Goal: Task Accomplishment & Management: Manage account settings

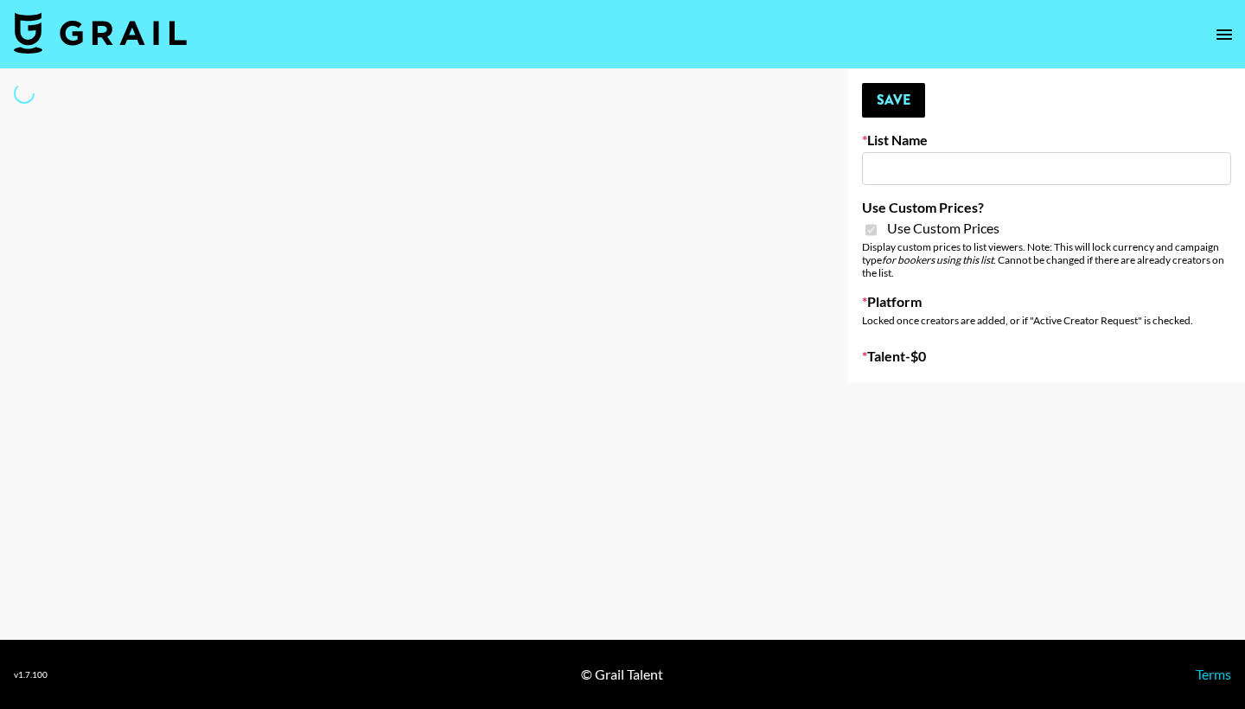
type input "Yoga/Wellness & Mindfulness Creators for Vedam"
checkbox input "true"
select select "Brand"
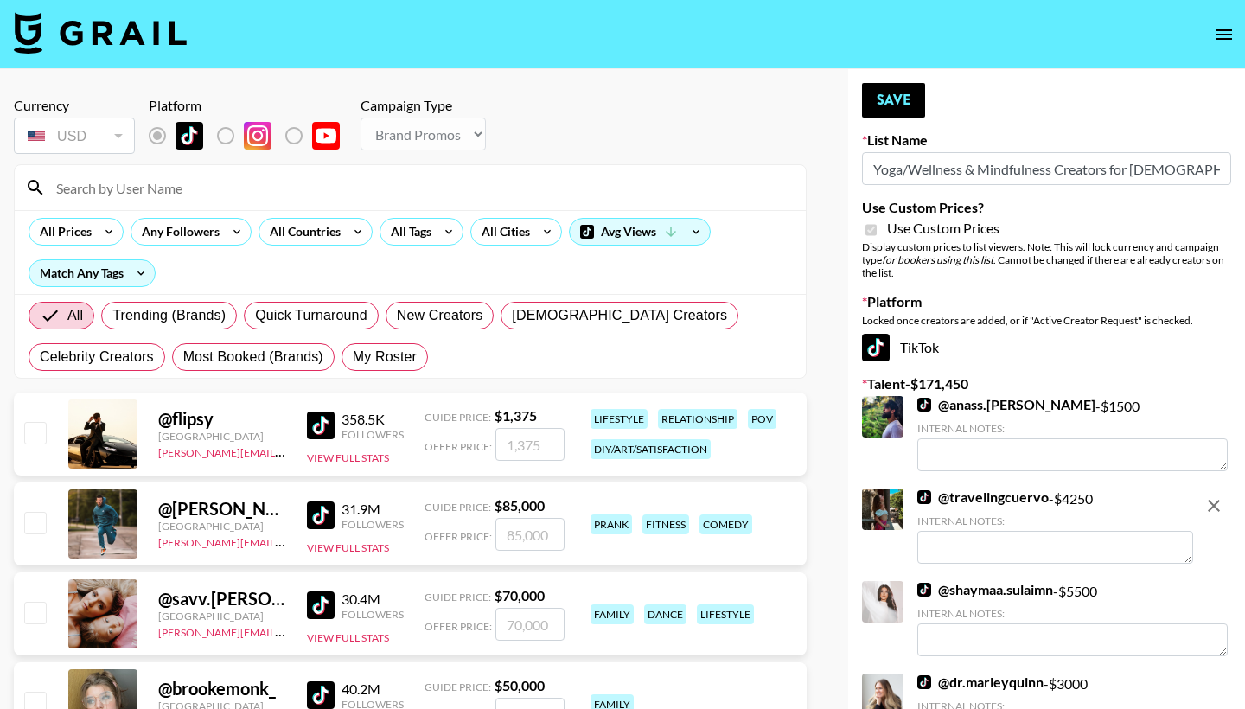
click at [302, 182] on input at bounding box center [420, 188] width 749 height 28
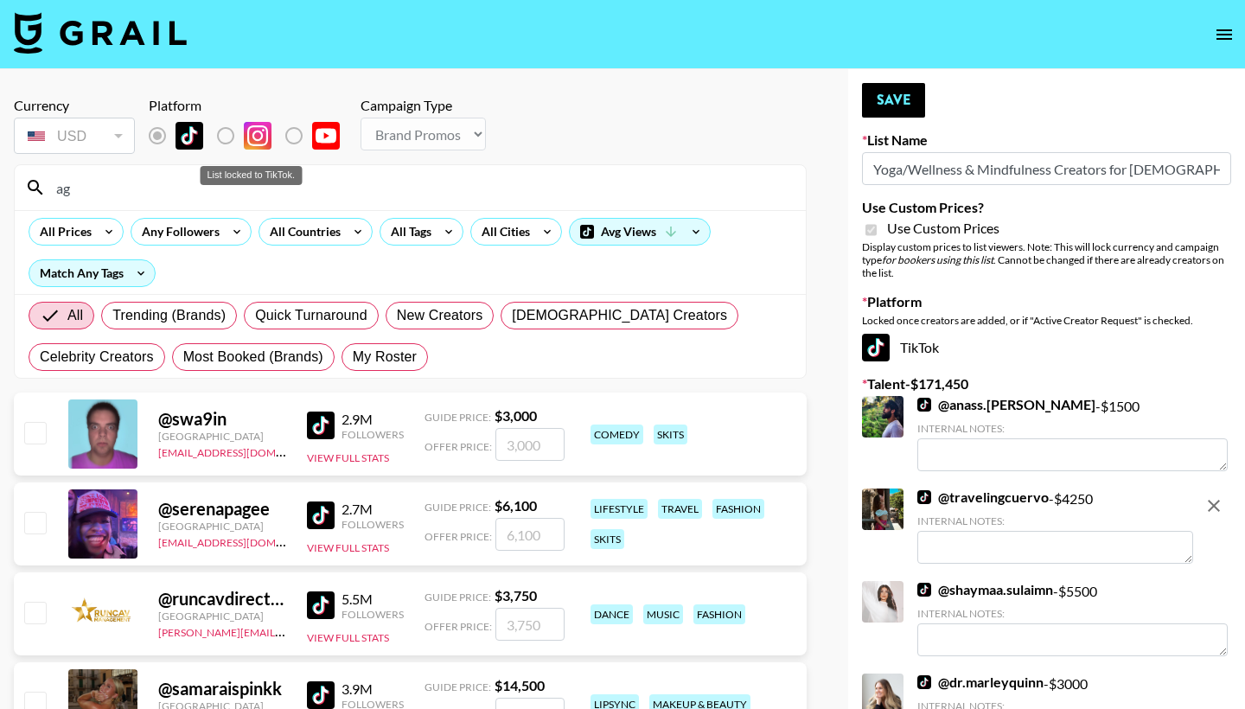
type input "a"
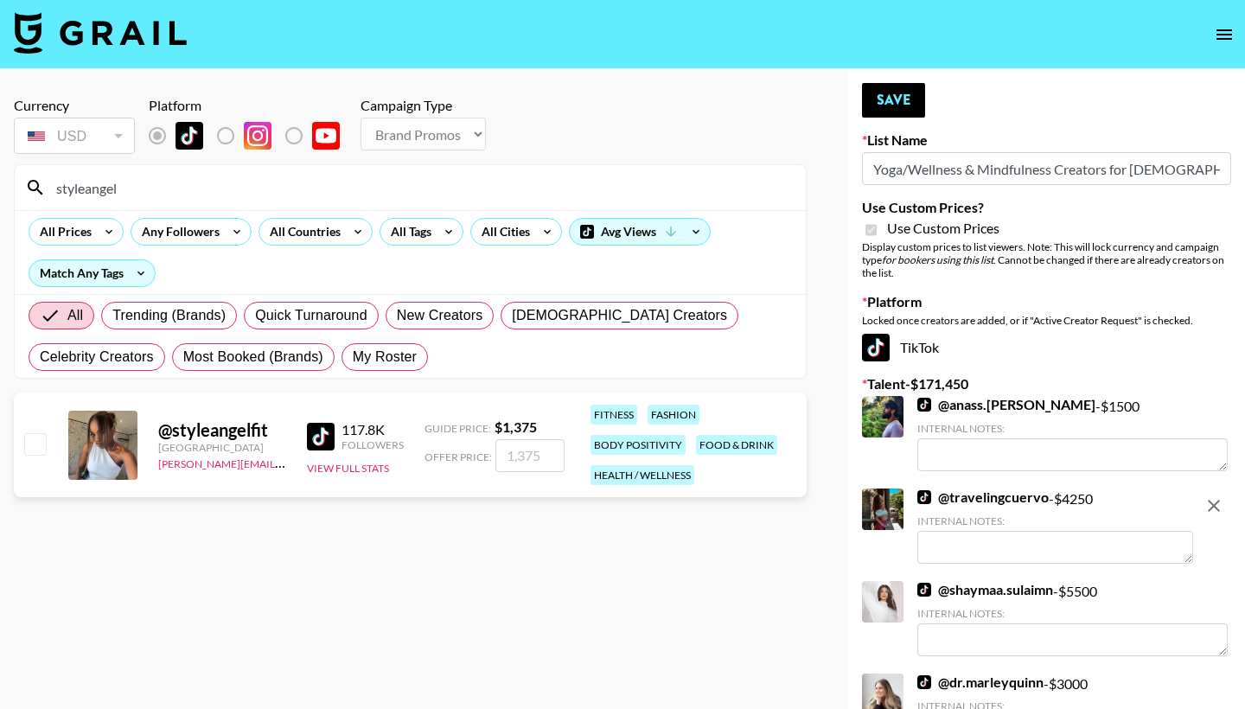
type input "styleangel"
click at [44, 440] on input "checkbox" at bounding box center [34, 443] width 21 height 21
checkbox input "true"
type input "1375"
click at [873, 105] on button "Save" at bounding box center [893, 100] width 63 height 35
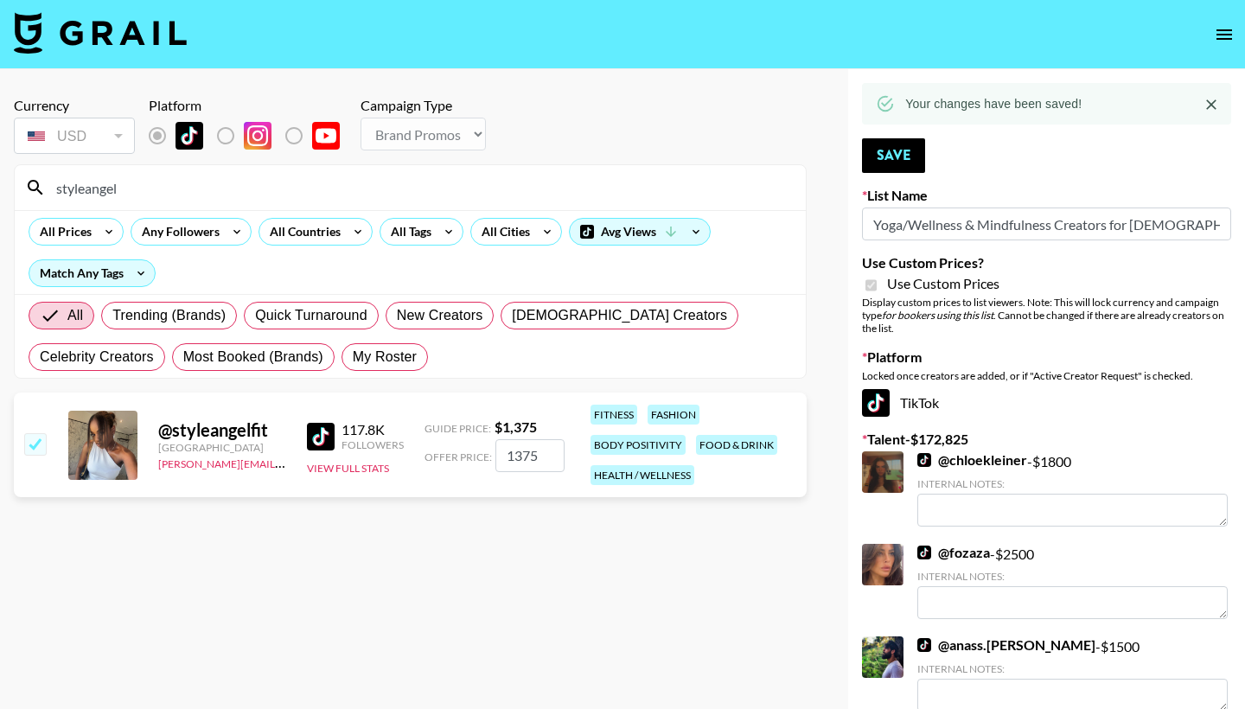
drag, startPoint x: 140, startPoint y: 198, endPoint x: 42, endPoint y: 187, distance: 98.3
click at [42, 187] on div "styleangel" at bounding box center [410, 187] width 791 height 45
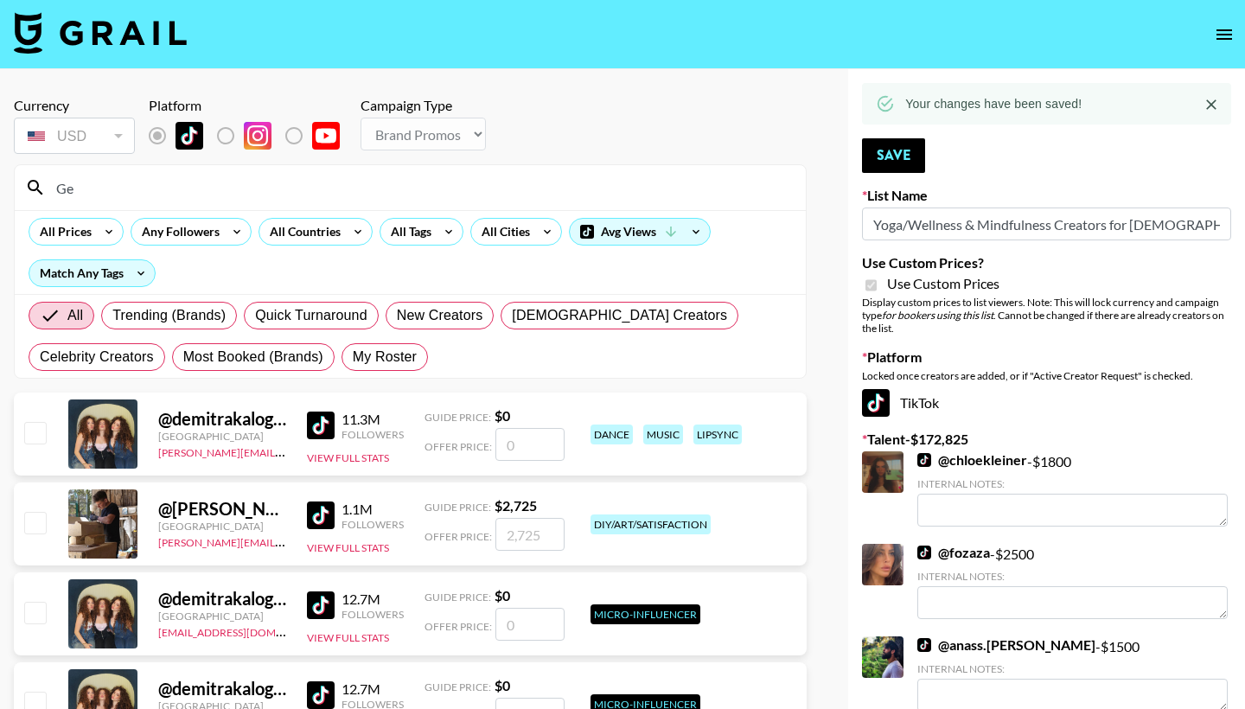
type input "G"
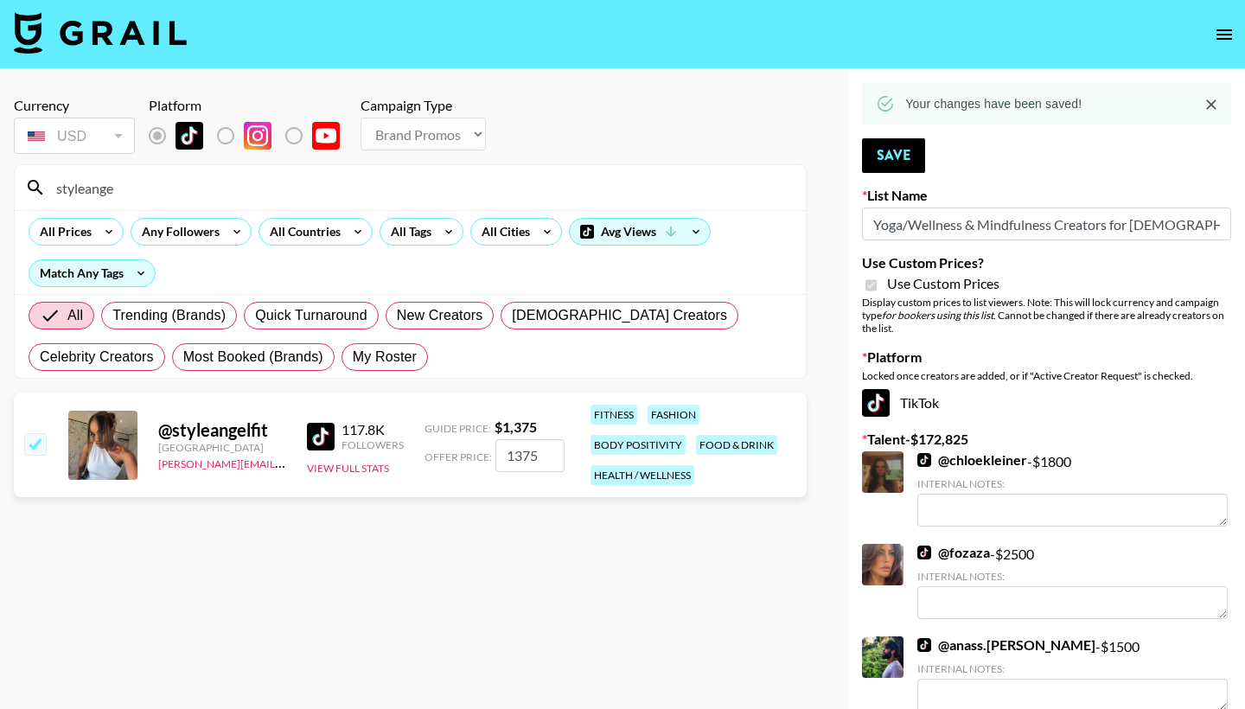
type input "styleangel"
click at [33, 440] on input "checkbox" at bounding box center [34, 443] width 21 height 21
checkbox input "false"
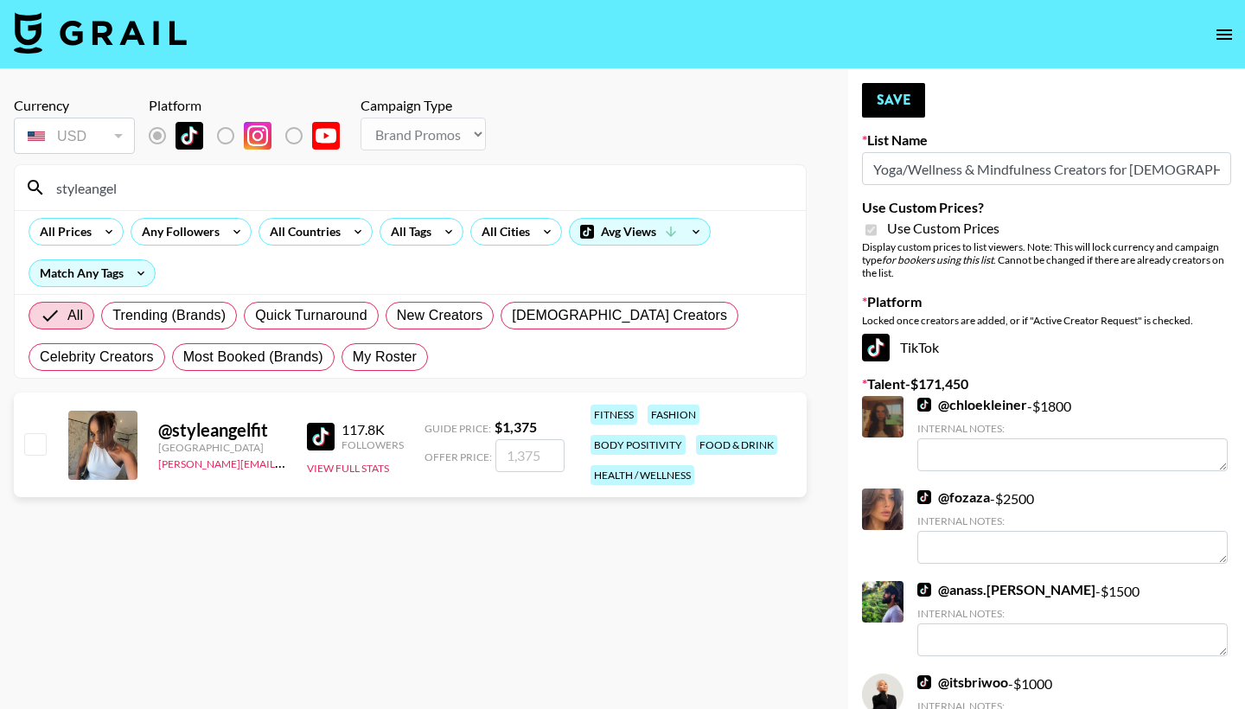
click at [35, 444] on input "checkbox" at bounding box center [34, 443] width 21 height 21
checkbox input "true"
click at [508, 455] on input "1375" at bounding box center [529, 455] width 69 height 33
type input "2500"
click at [884, 104] on button "Save" at bounding box center [893, 100] width 63 height 35
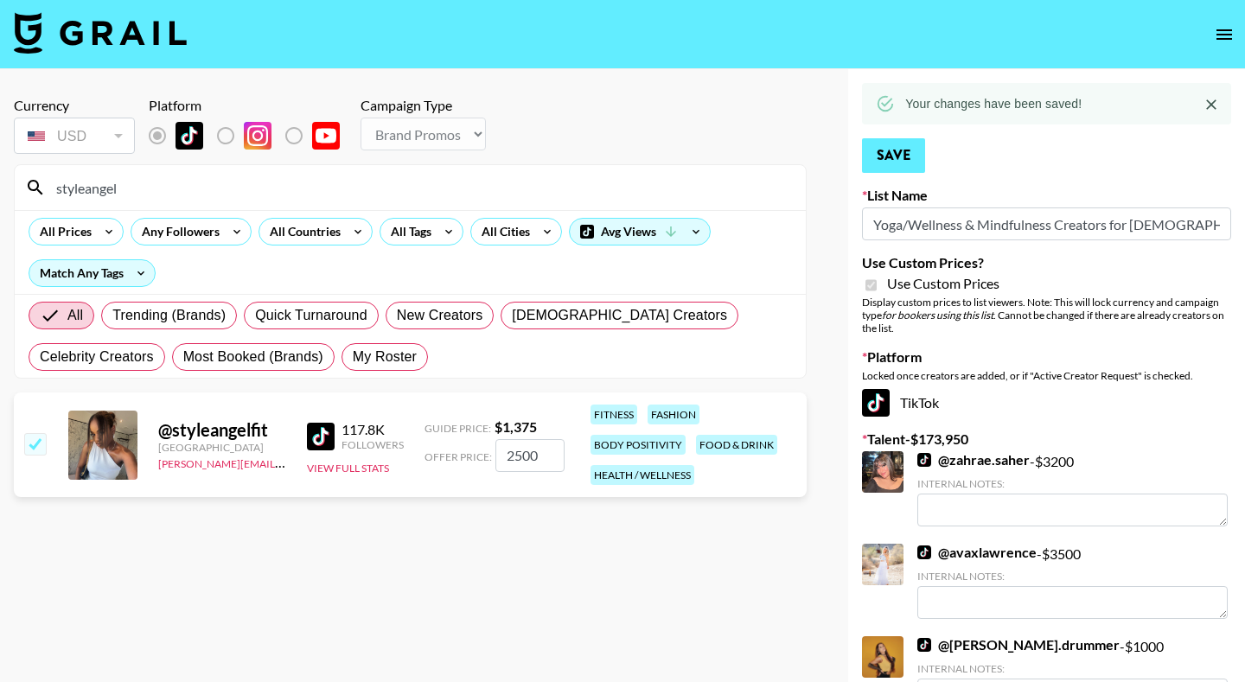
scroll to position [951, 0]
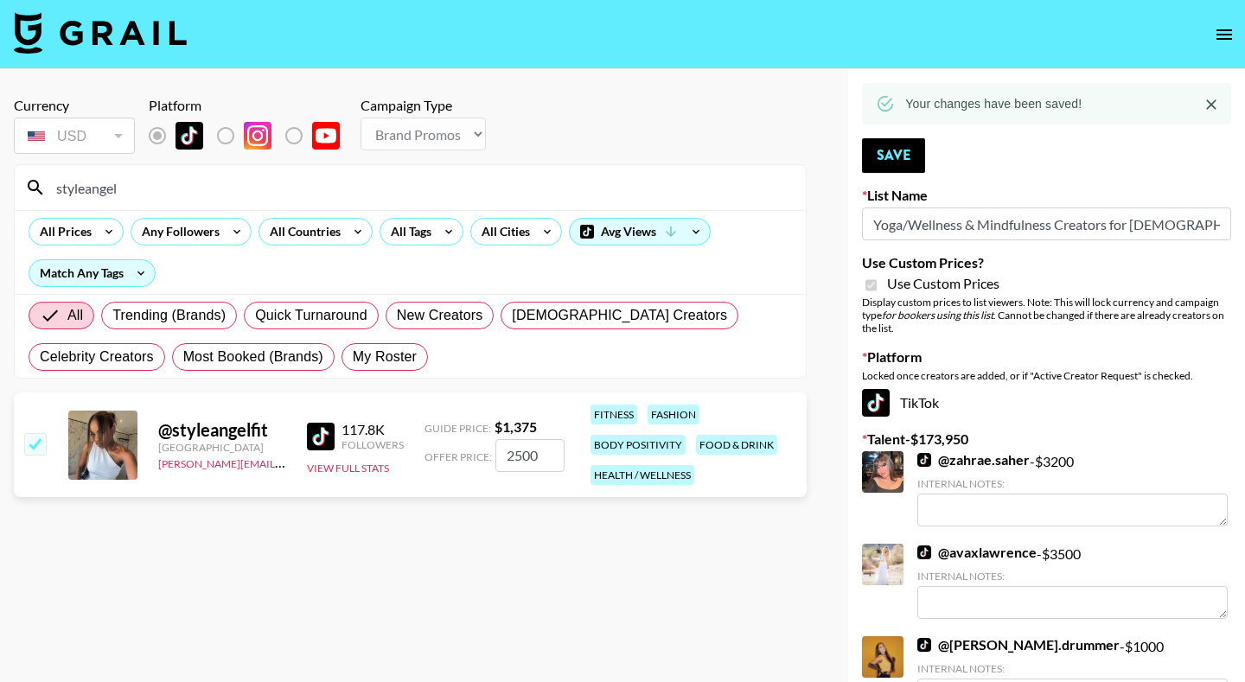
scroll to position [0, 0]
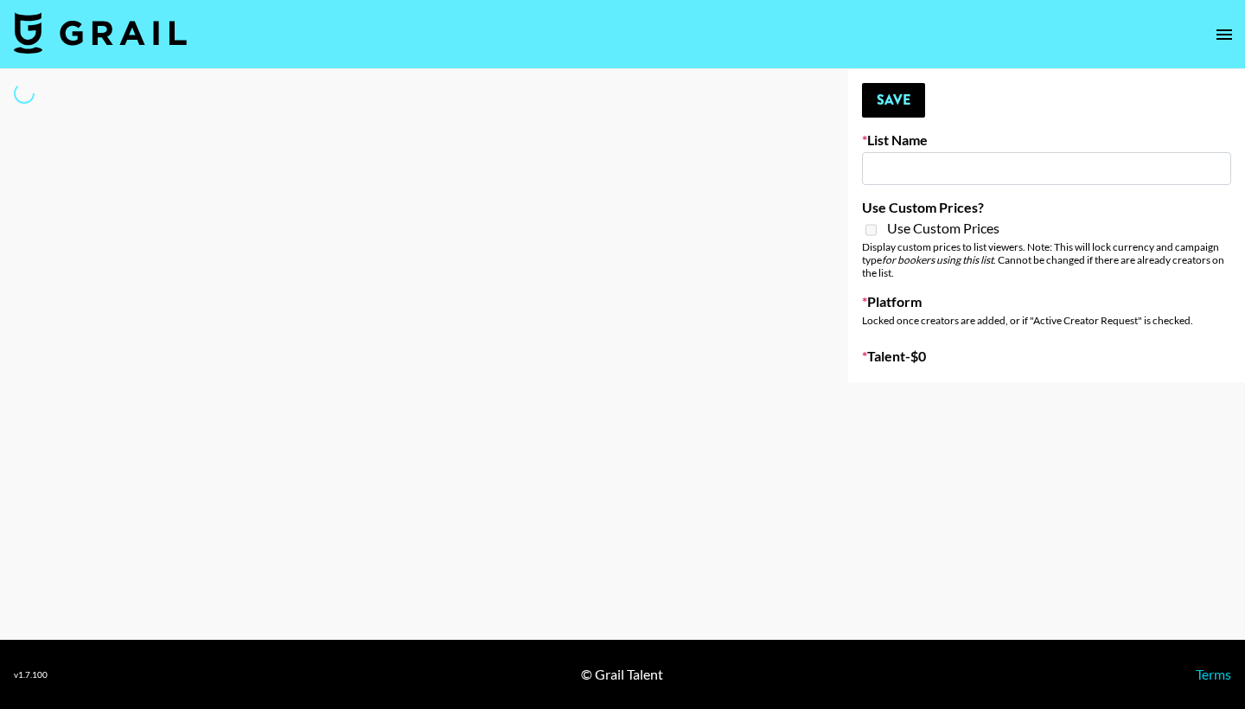
type input "Content Labs for Canva"
select select "Brand"
type input "Content Labs for Canva"
select select "Brand"
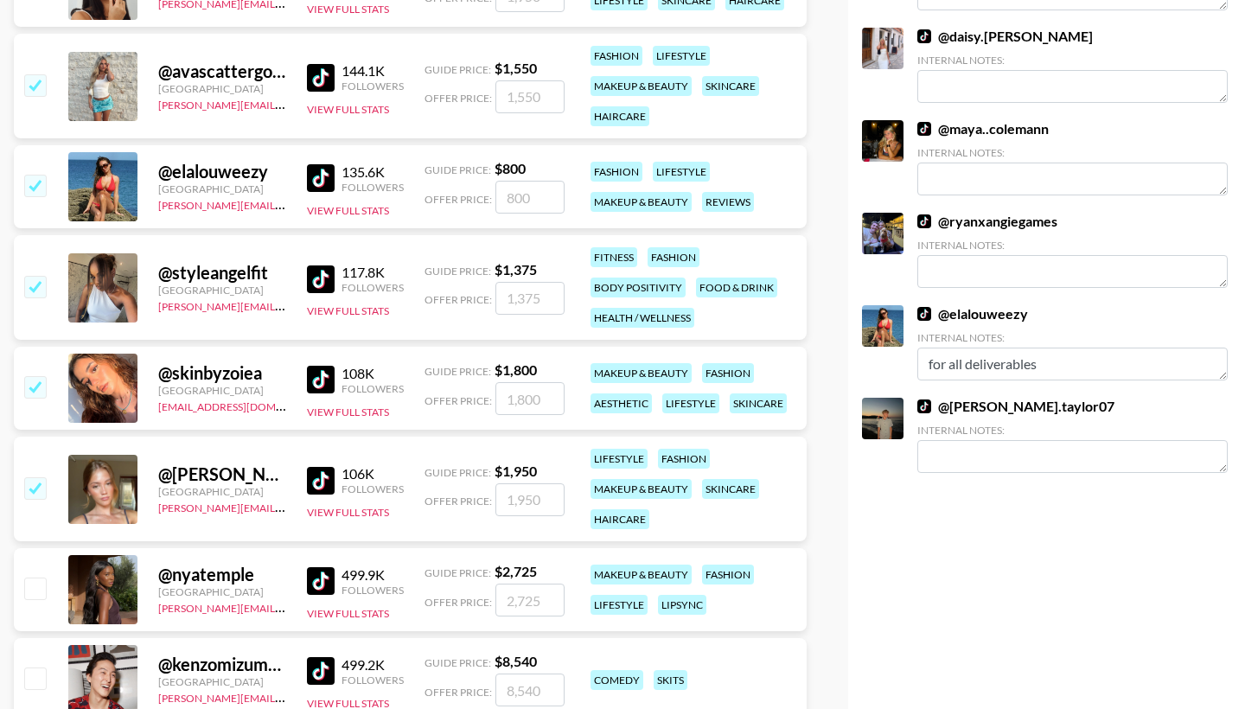
scroll to position [1575, 0]
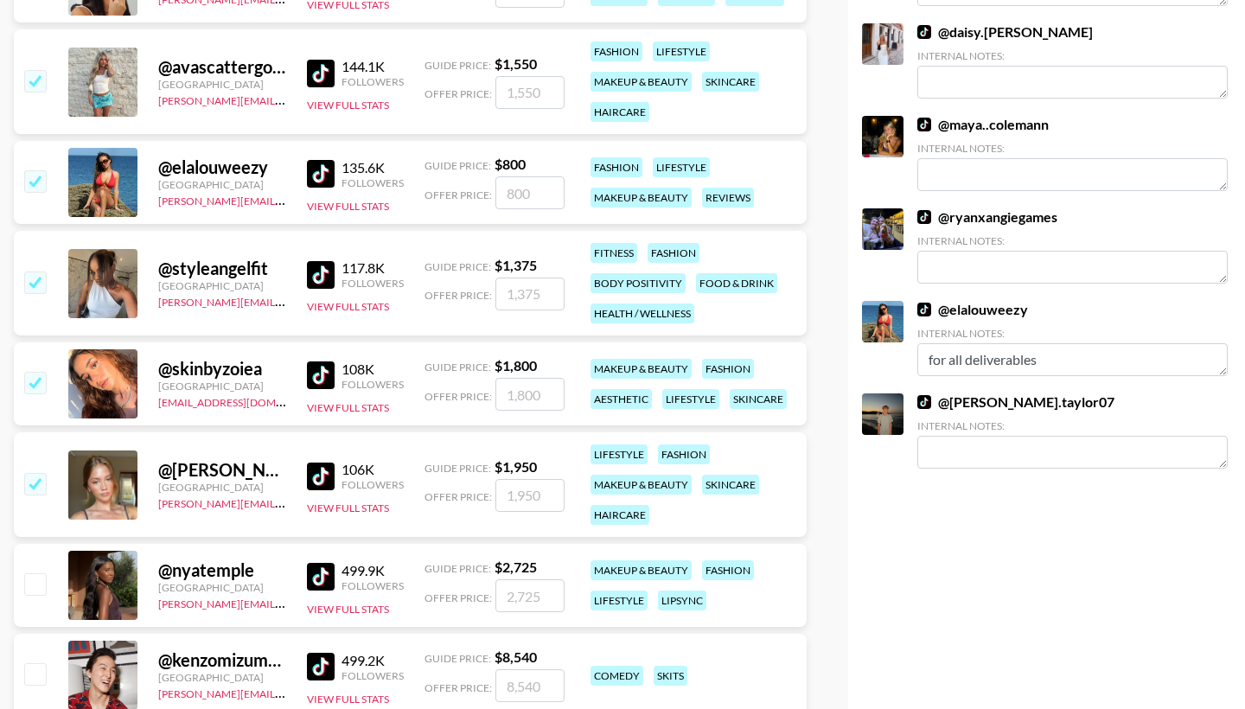
click at [514, 286] on input "number" at bounding box center [529, 293] width 69 height 33
type input "1"
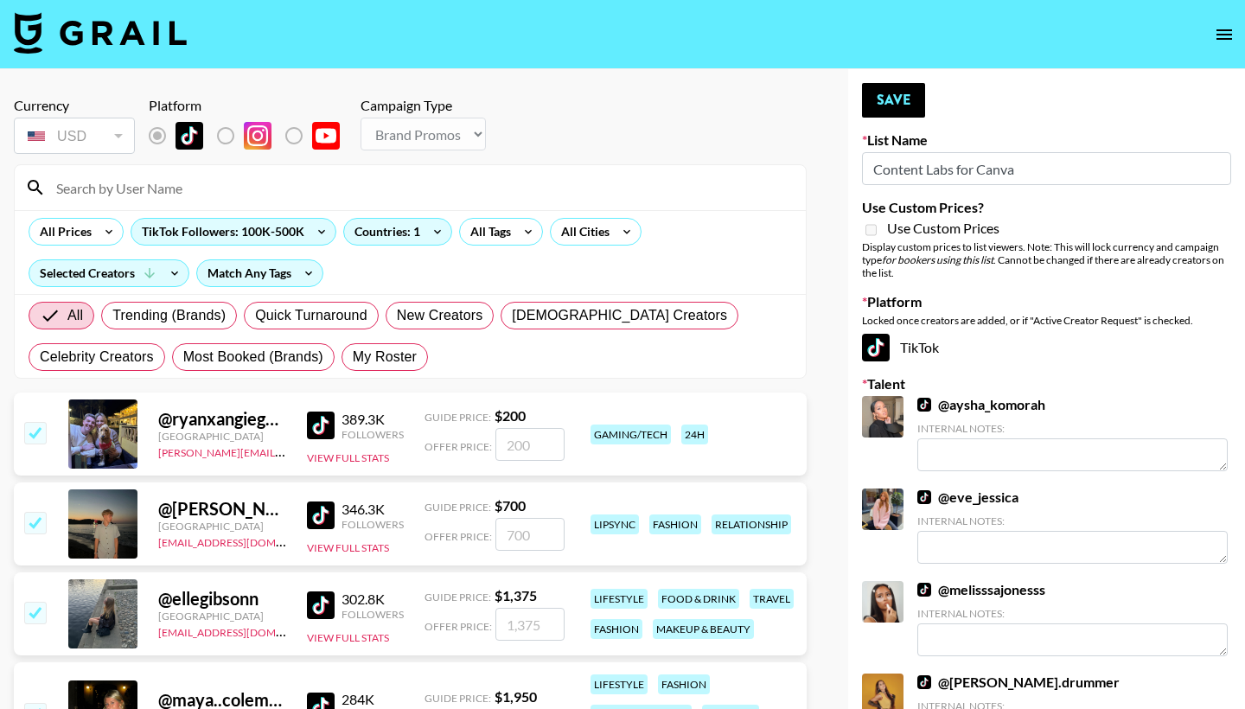
scroll to position [0, 0]
click at [411, 186] on input at bounding box center [420, 188] width 749 height 28
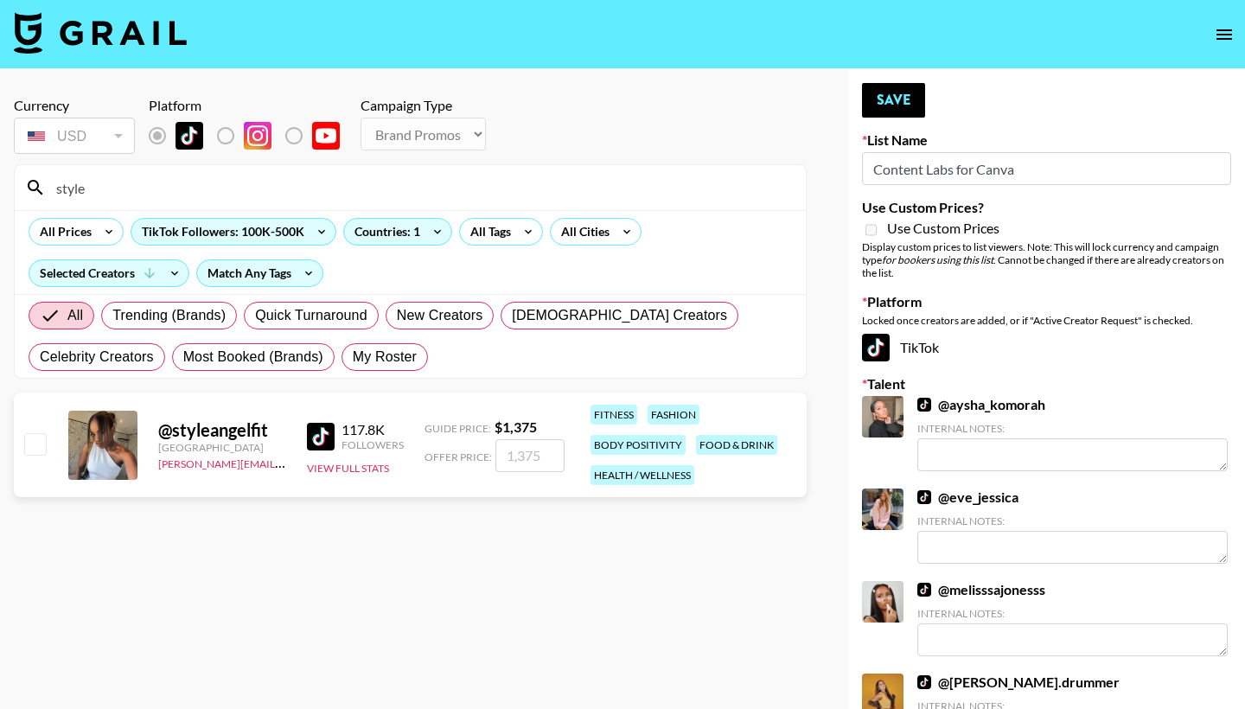
type input "style"
click at [39, 448] on input "checkbox" at bounding box center [34, 443] width 21 height 21
checkbox input "true"
type input "1375"
click at [106, 192] on input "style" at bounding box center [420, 188] width 749 height 28
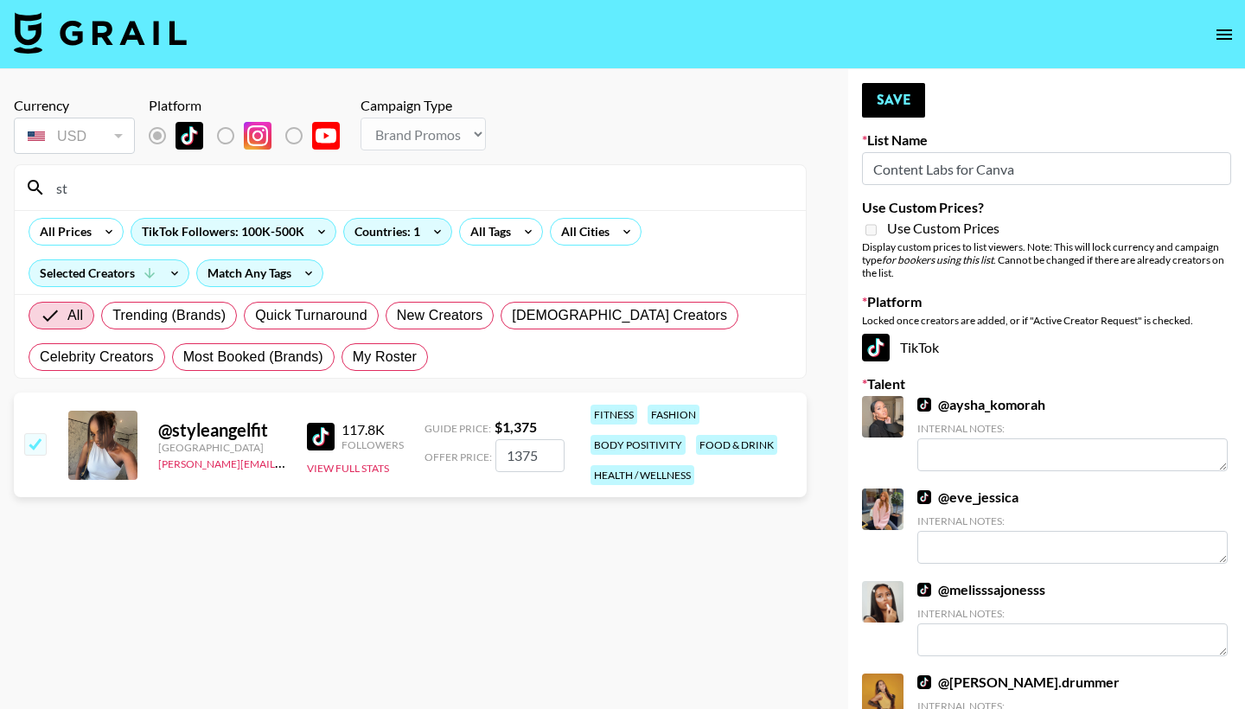
type input "s"
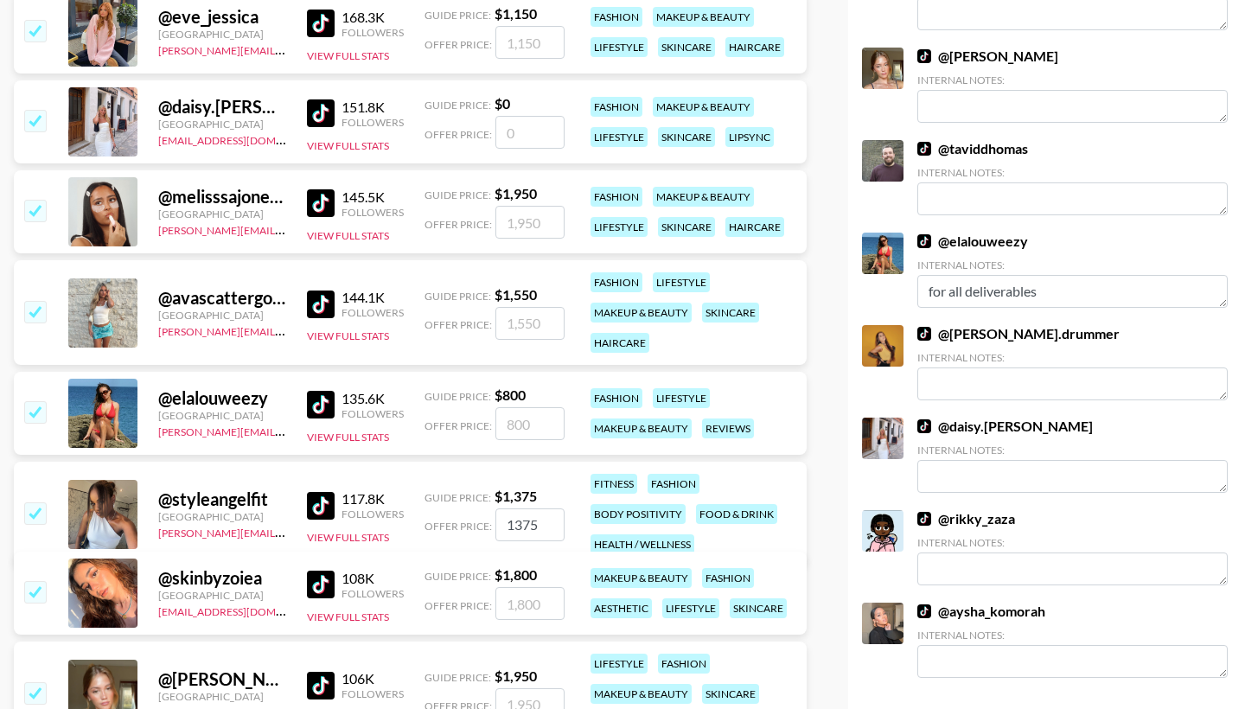
scroll to position [1368, 0]
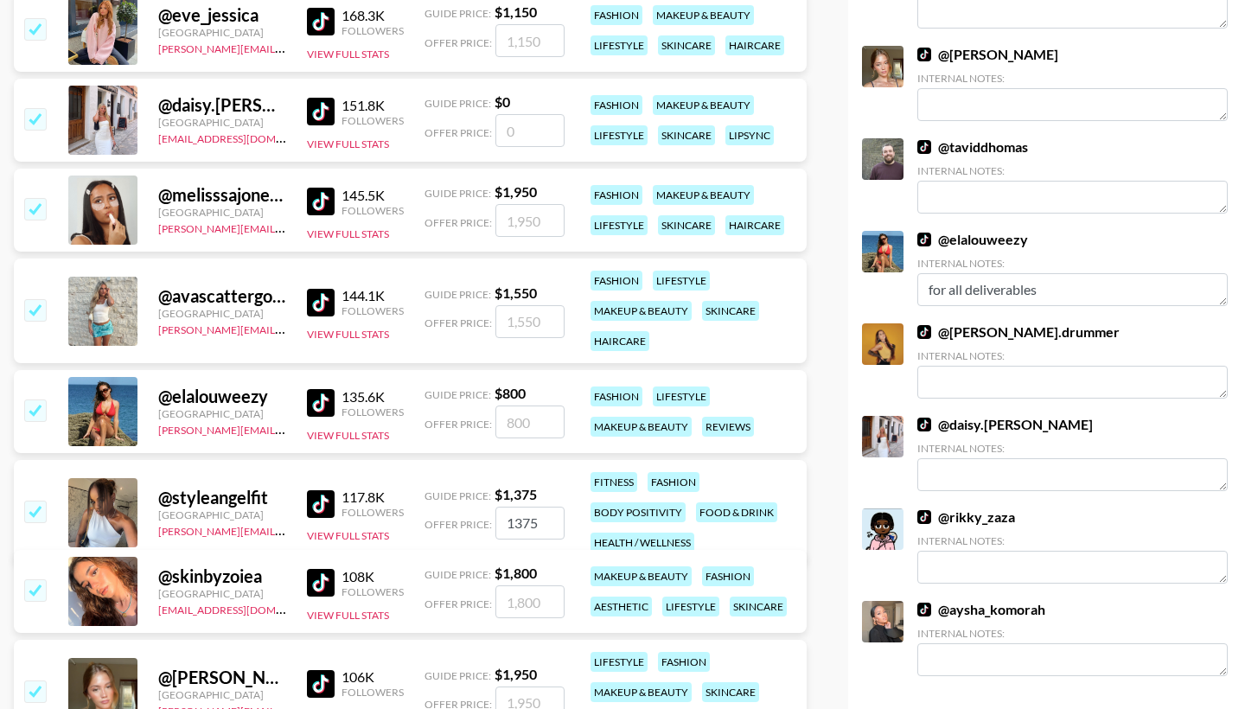
click at [514, 524] on input "1375" at bounding box center [529, 523] width 69 height 33
click at [518, 526] on input "1375" at bounding box center [529, 523] width 69 height 33
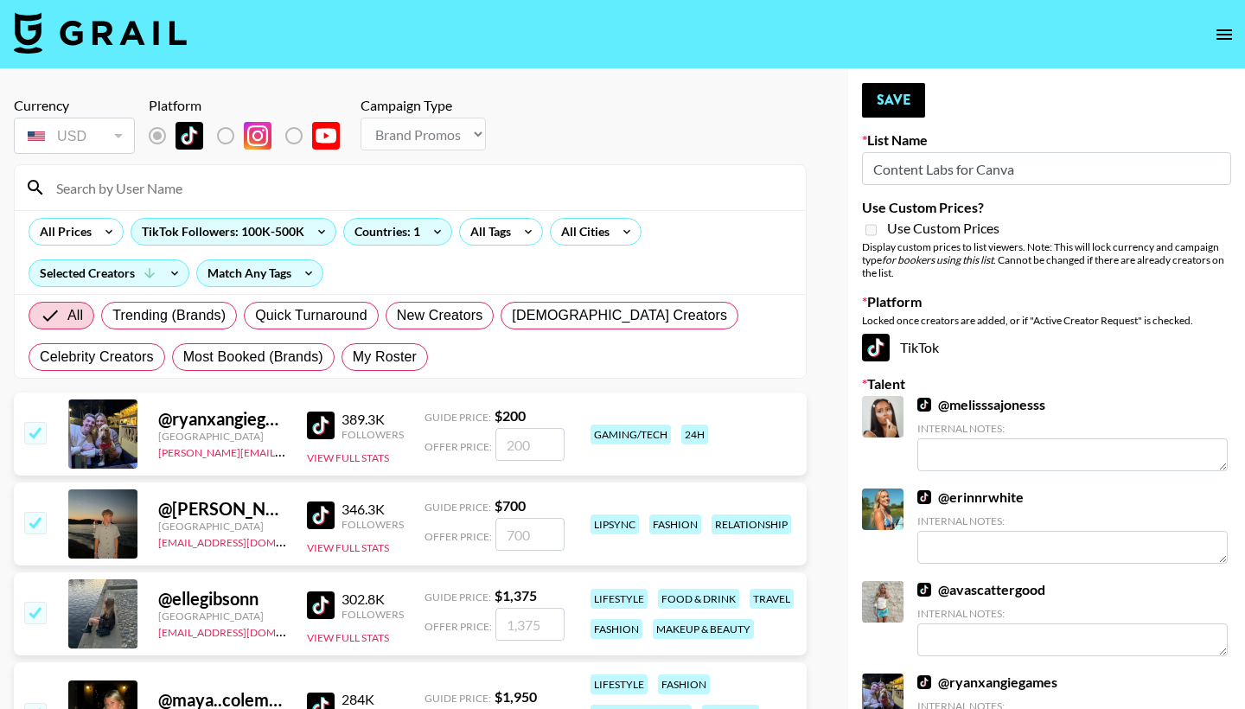
scroll to position [0, 0]
click at [641, 192] on input at bounding box center [420, 188] width 749 height 28
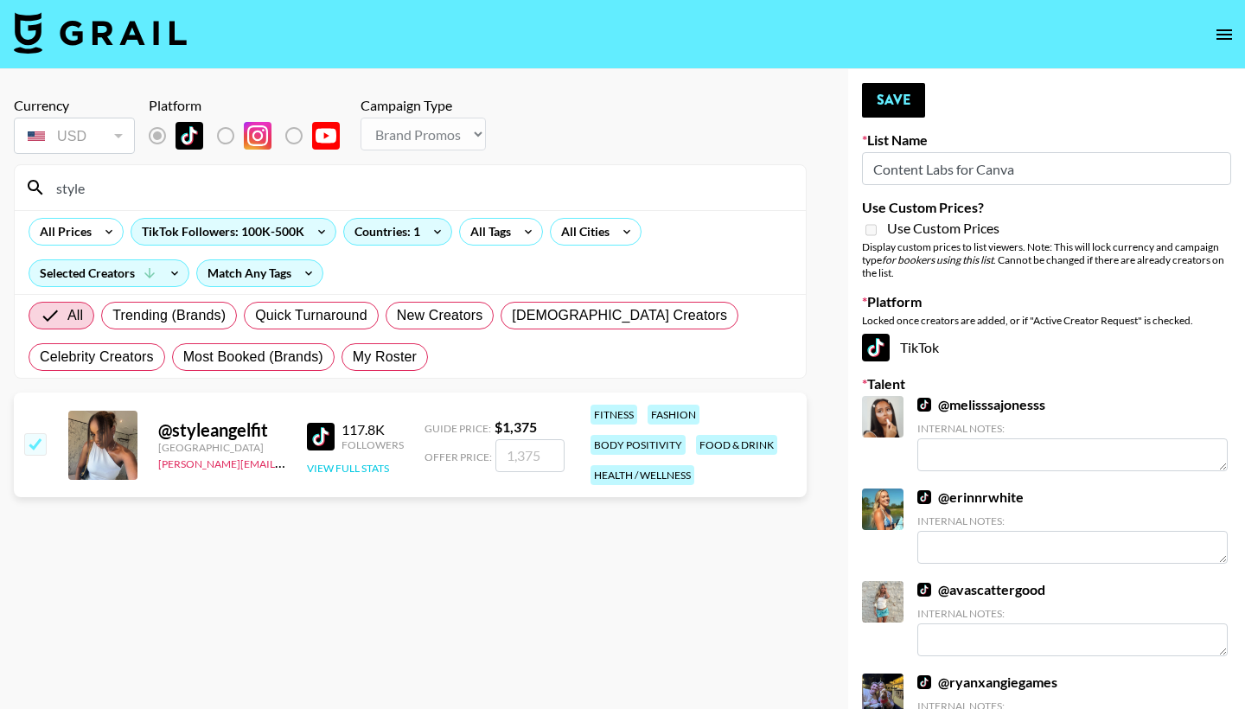
type input "style"
click at [368, 467] on button "View Full Stats" at bounding box center [348, 468] width 82 height 13
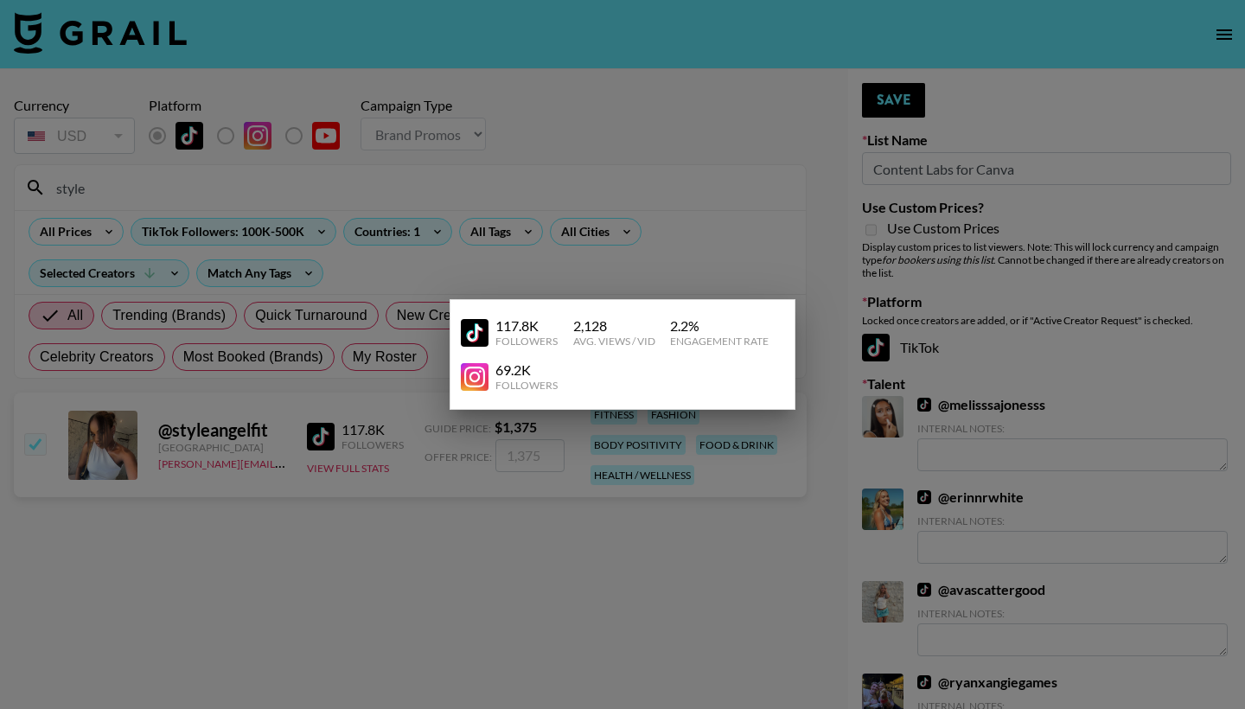
click at [441, 534] on div at bounding box center [622, 354] width 1245 height 709
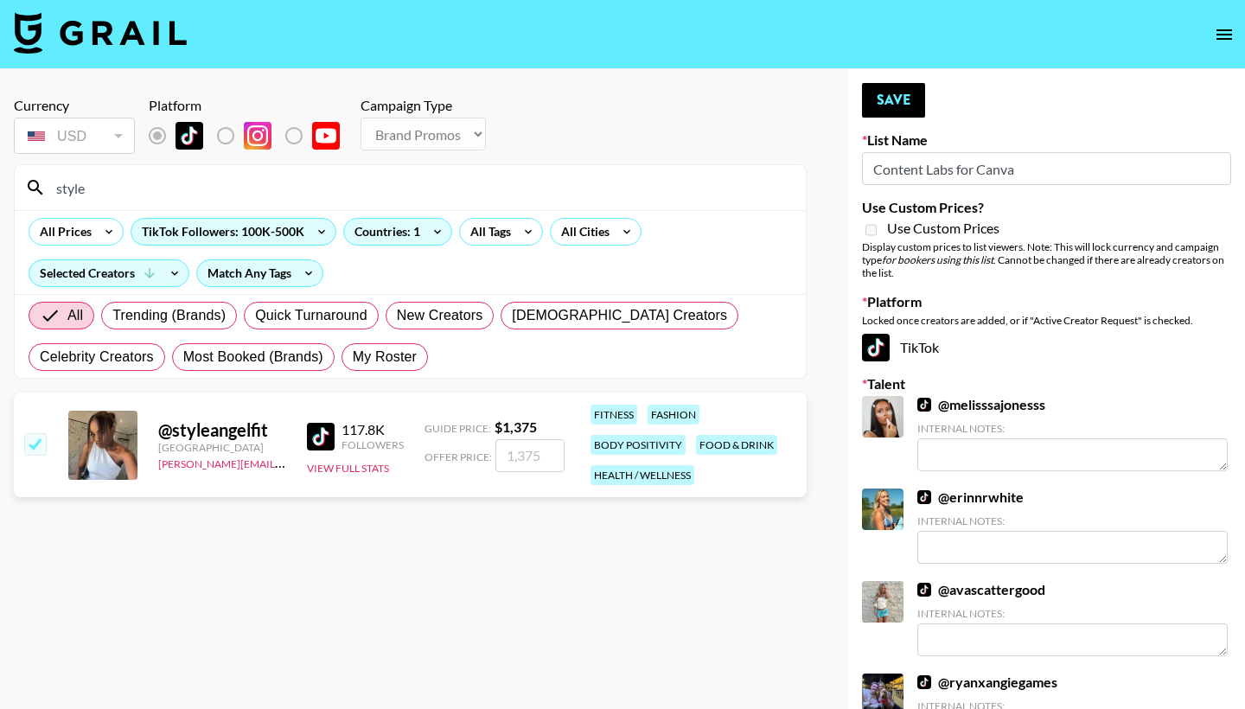
click at [513, 461] on input "number" at bounding box center [529, 455] width 69 height 33
type input "1"
checkbox input "false"
click at [37, 445] on input "checkbox" at bounding box center [34, 443] width 21 height 21
checkbox input "true"
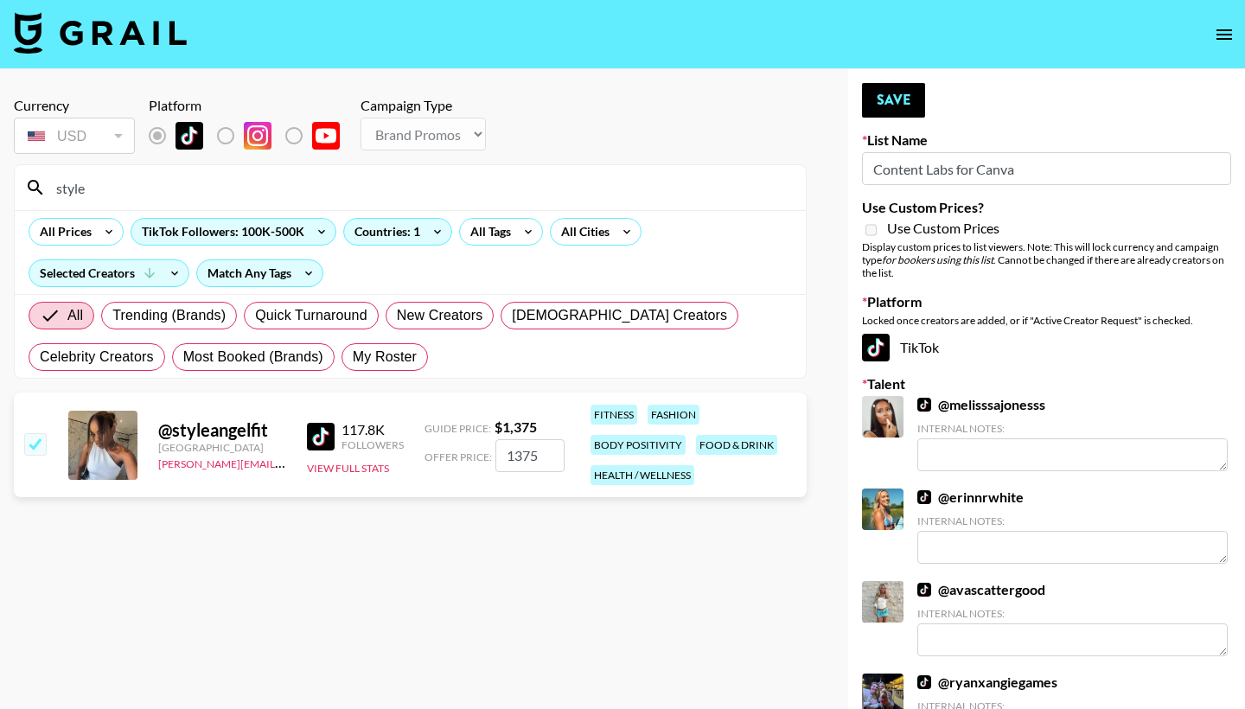
click at [529, 460] on input "1375" at bounding box center [529, 455] width 69 height 33
type input "1250"
click at [900, 105] on button "Save" at bounding box center [893, 100] width 63 height 35
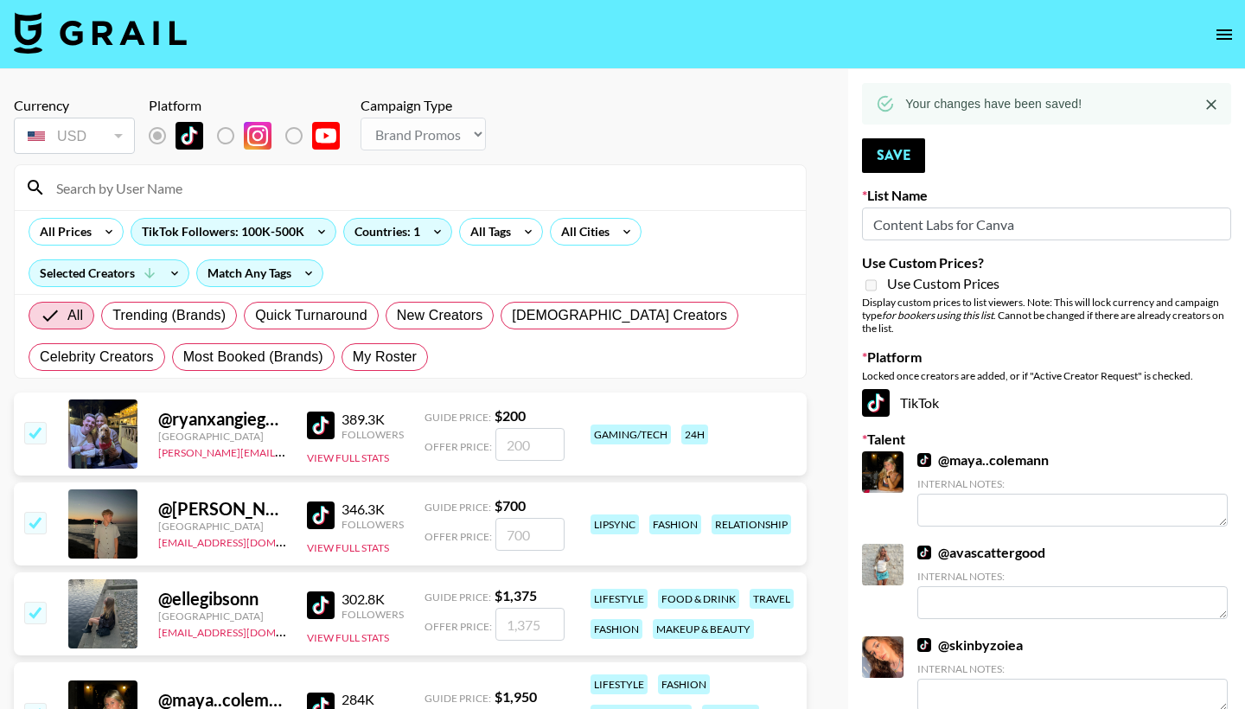
click at [532, 191] on input at bounding box center [420, 188] width 749 height 28
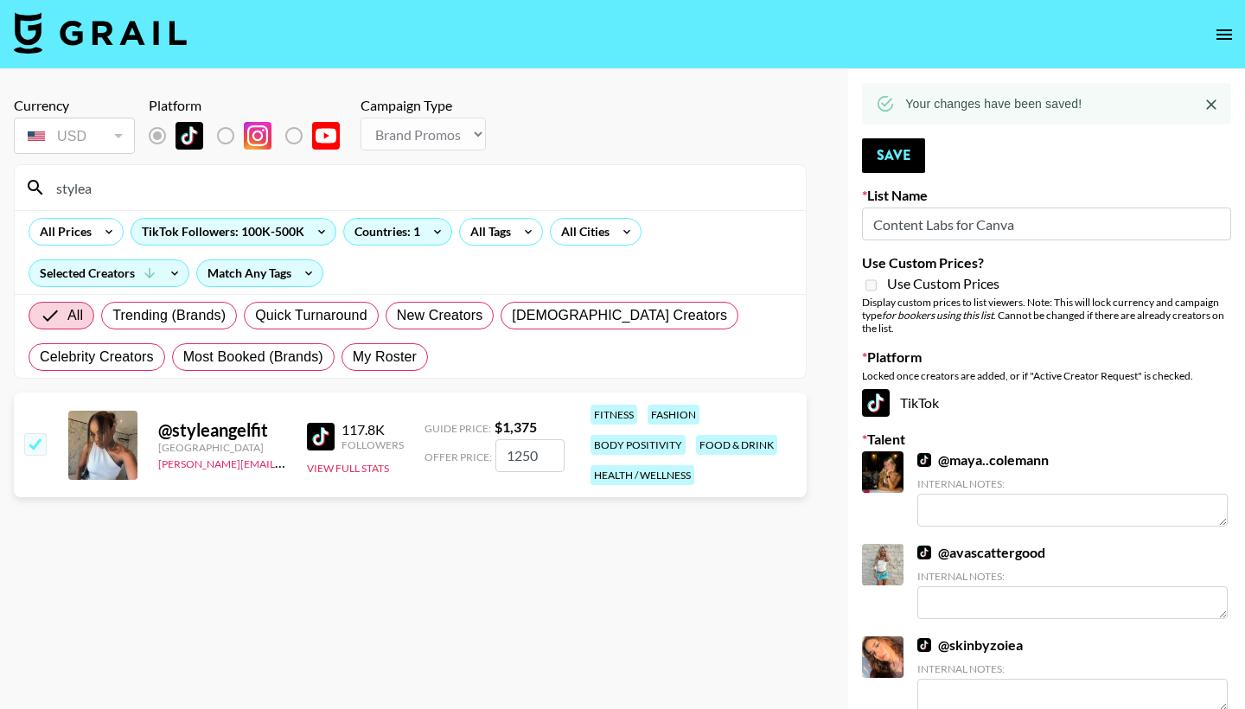
type input "stylean"
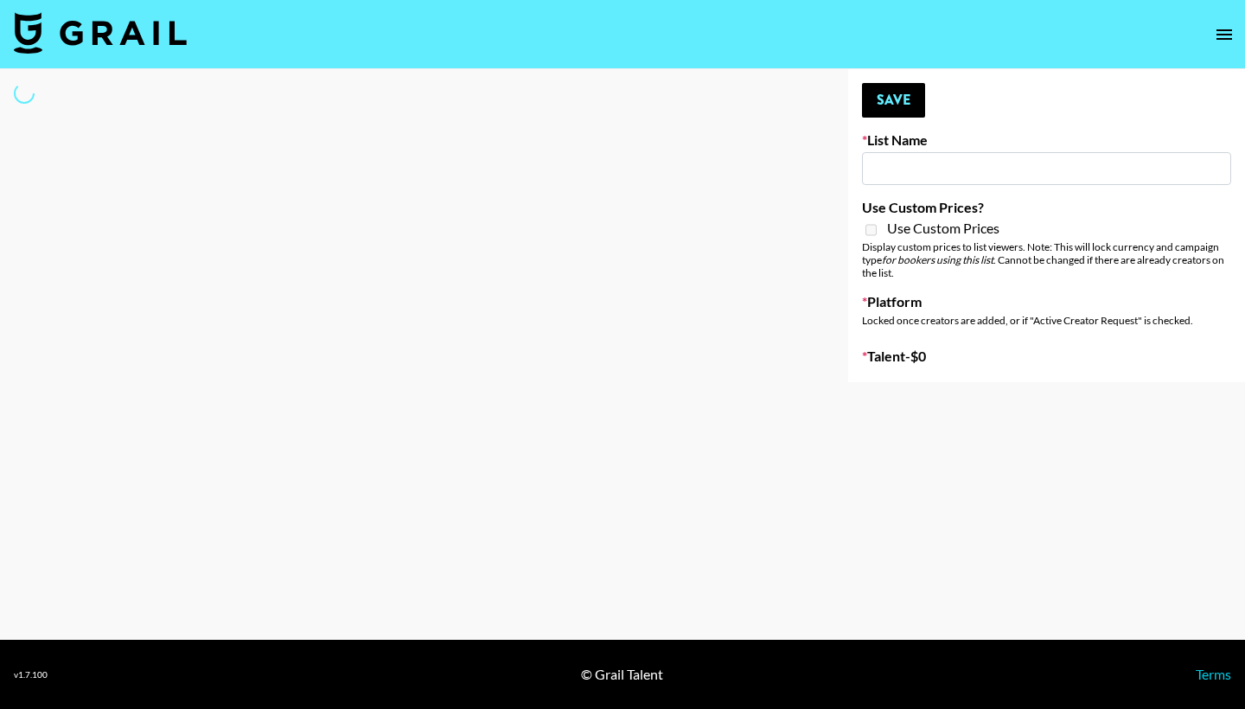
type input "Content Labs for Canva"
select select "Brand"
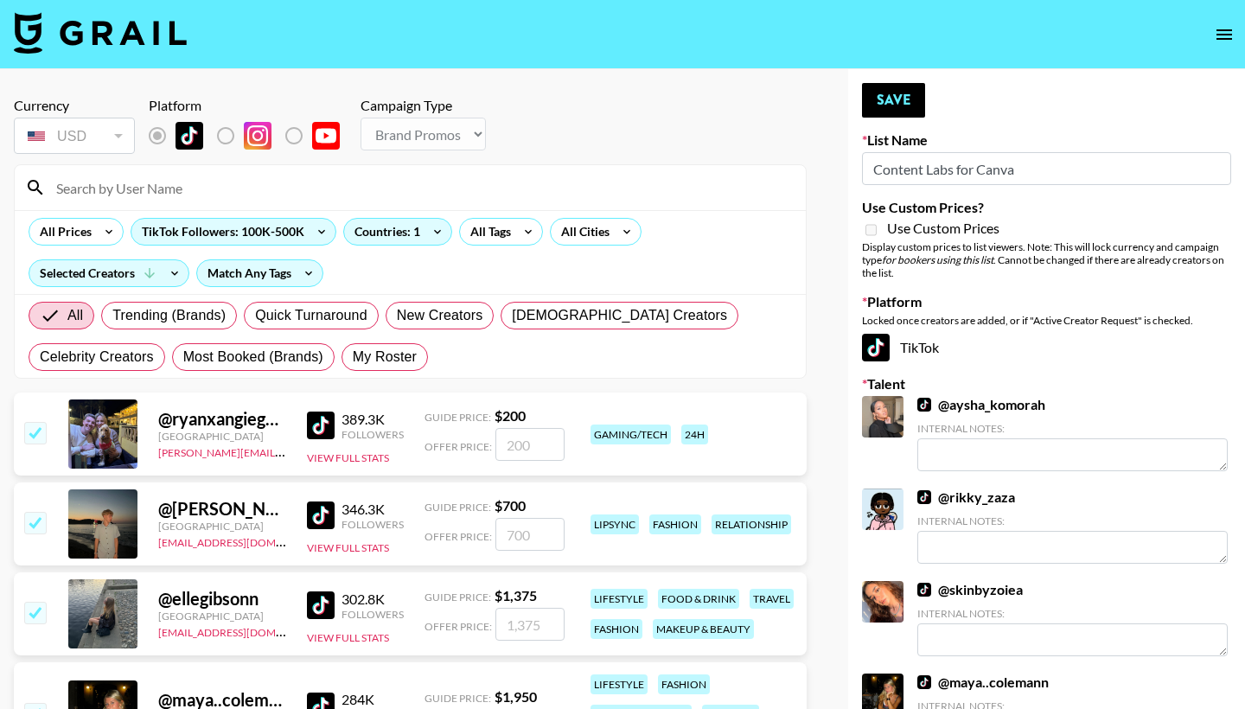
click at [335, 182] on input at bounding box center [420, 188] width 749 height 28
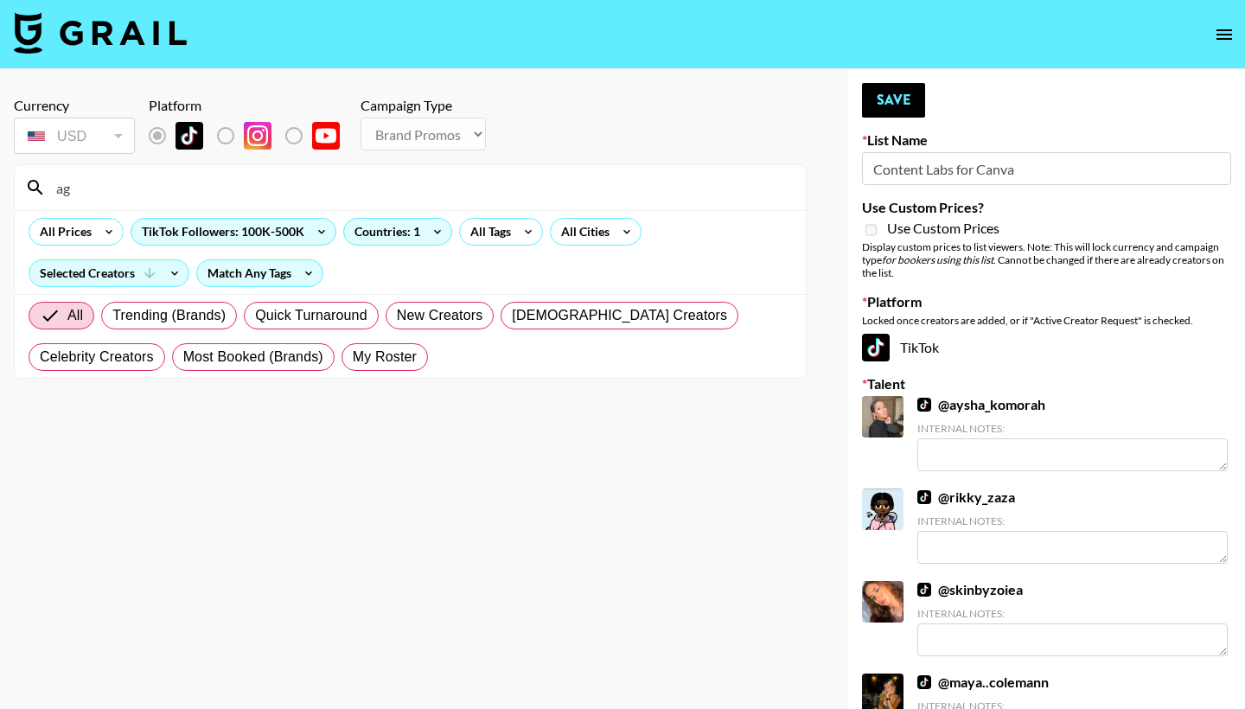
type input "a"
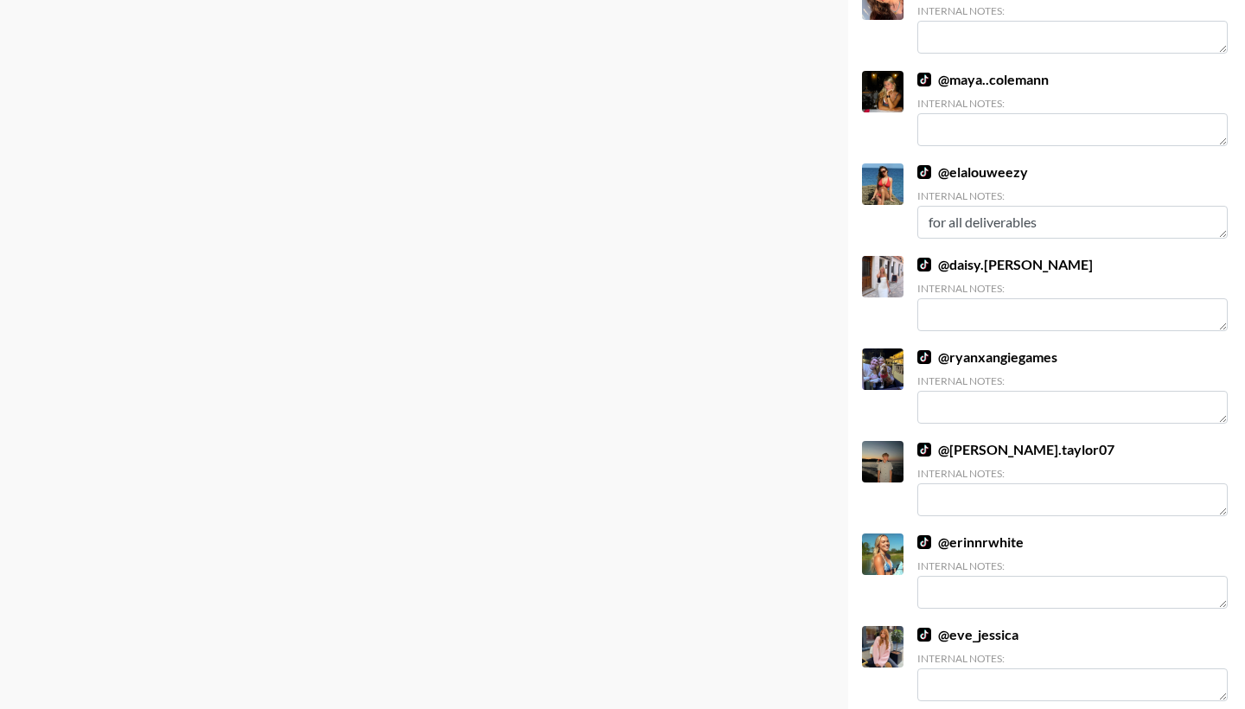
scroll to position [325, 0]
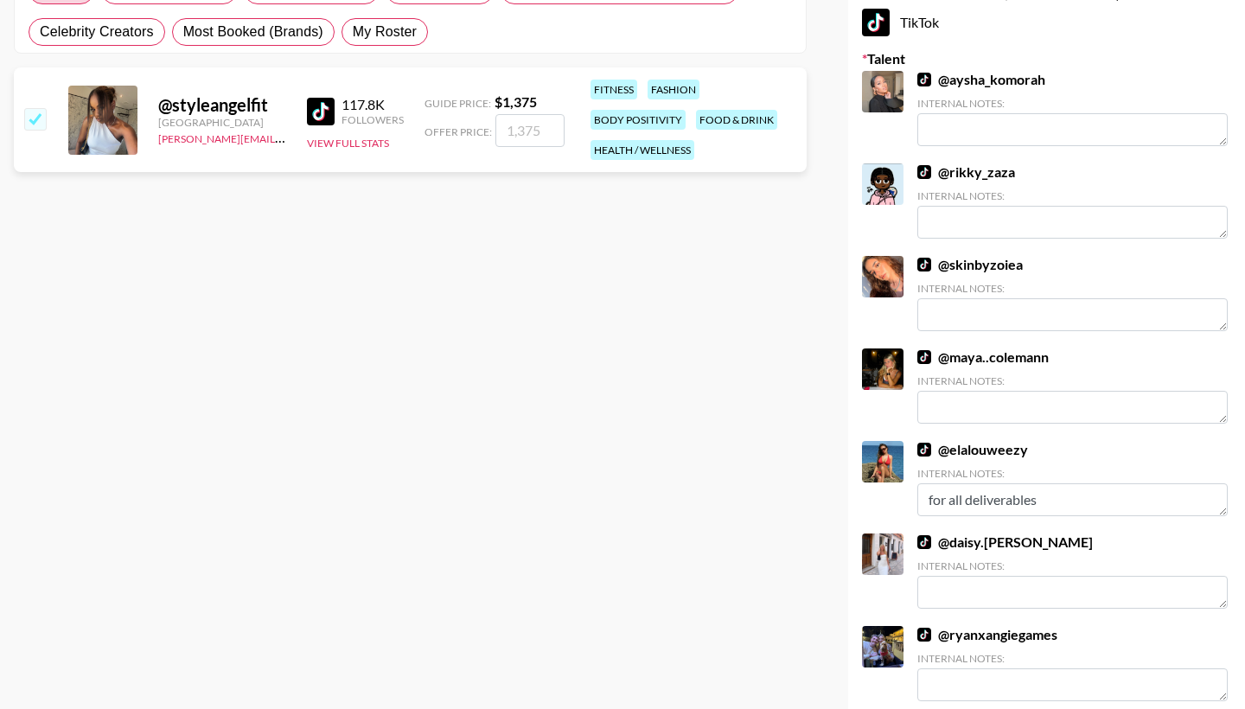
type input "style"
click at [512, 134] on input "number" at bounding box center [529, 130] width 69 height 33
type input "1"
checkbox input "false"
click at [38, 120] on input "checkbox" at bounding box center [34, 118] width 21 height 21
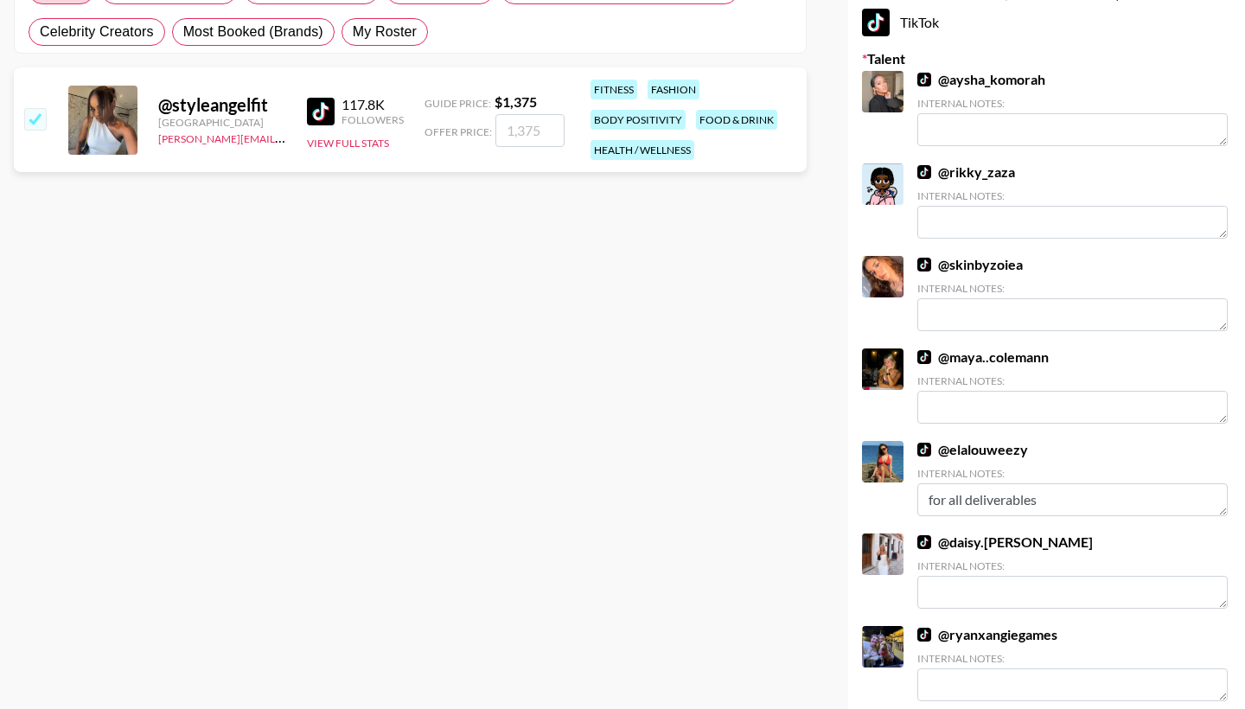
checkbox input "true"
click at [519, 135] on input "1375" at bounding box center [529, 130] width 69 height 33
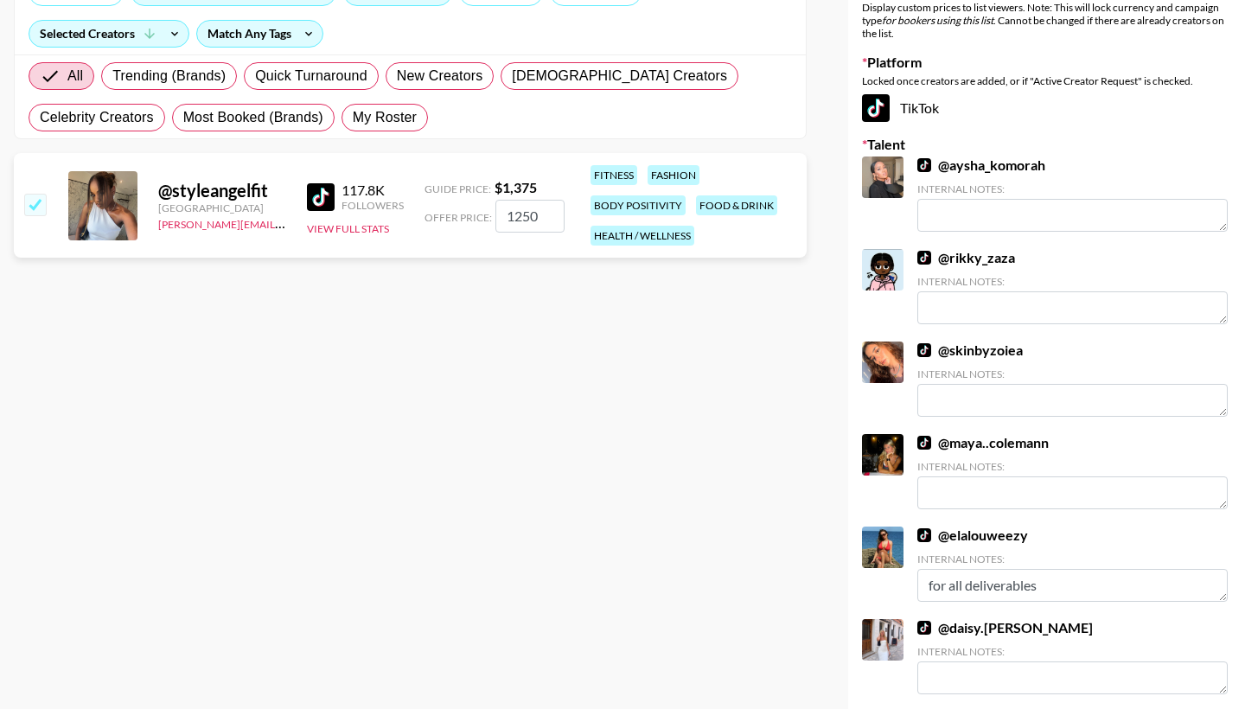
scroll to position [94, 0]
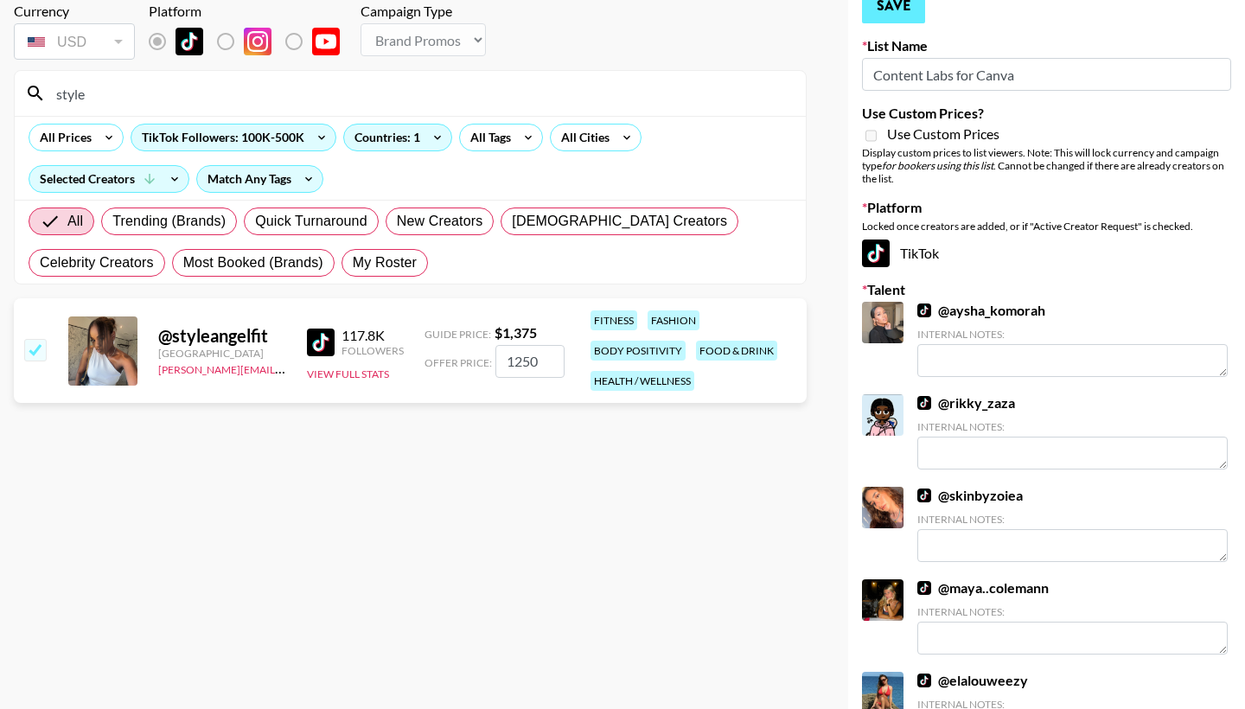
type input "1250"
click at [899, 13] on button "Save" at bounding box center [893, 6] width 63 height 35
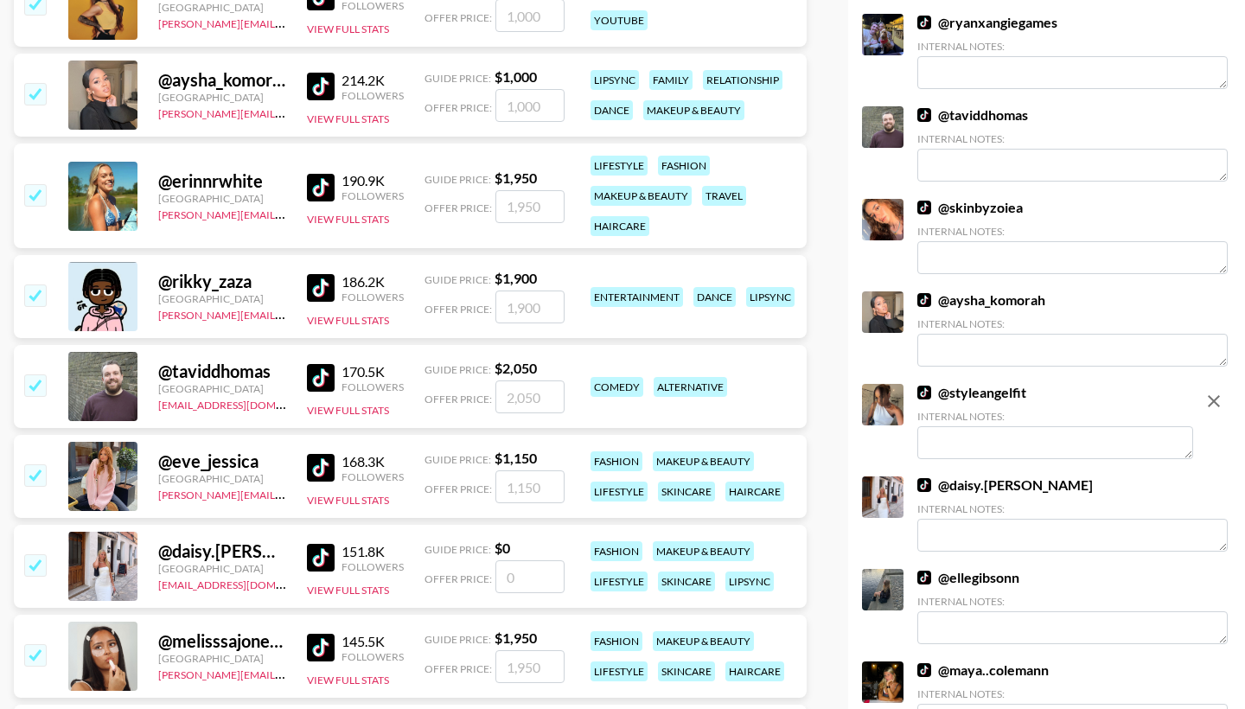
scroll to position [902, 0]
